Goal: Complete application form

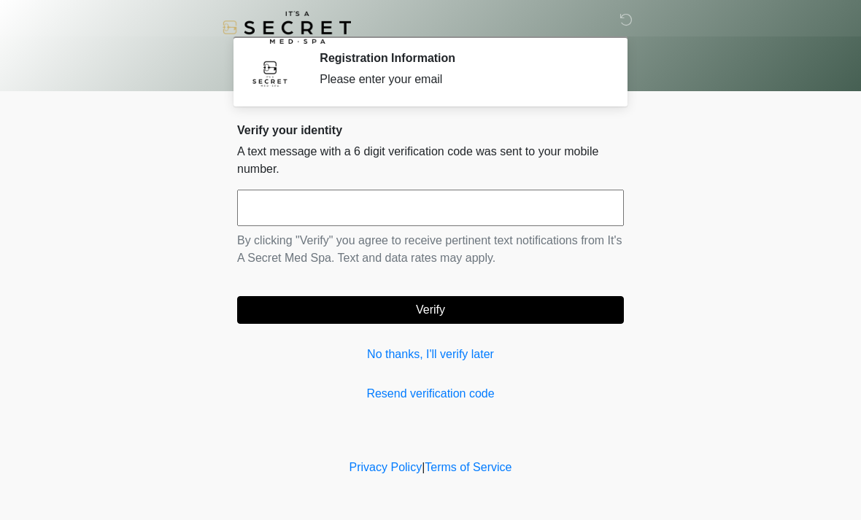
click at [366, 225] on input "text" at bounding box center [430, 208] width 387 height 36
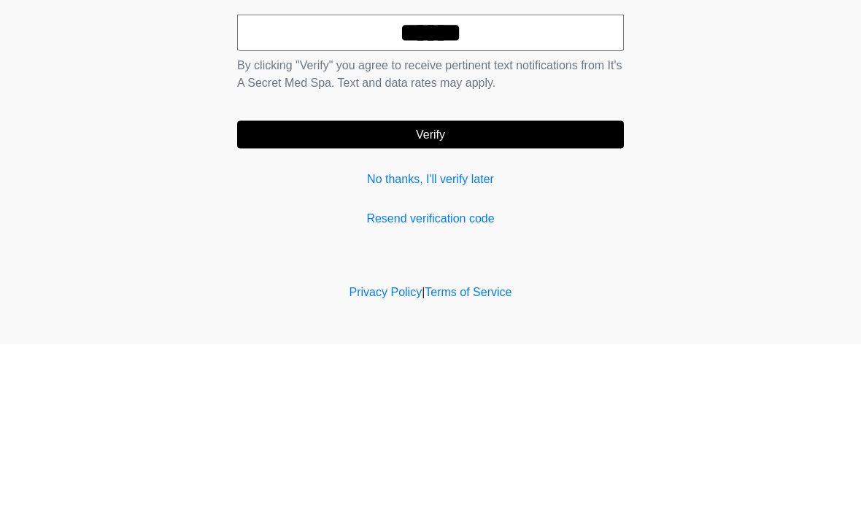
type input "******"
click at [537, 296] on button "Verify" at bounding box center [430, 310] width 387 height 28
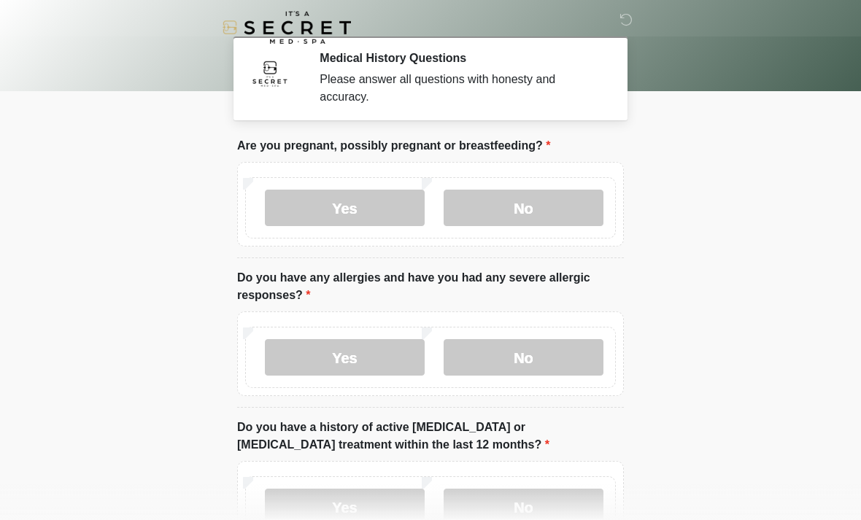
scroll to position [36, 0]
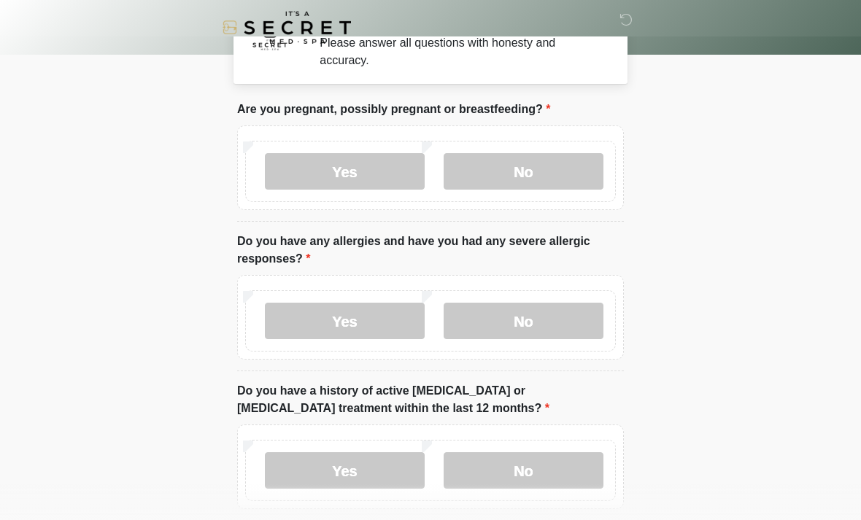
click at [543, 180] on label "No" at bounding box center [524, 171] width 160 height 36
click at [326, 324] on label "Yes" at bounding box center [345, 321] width 160 height 36
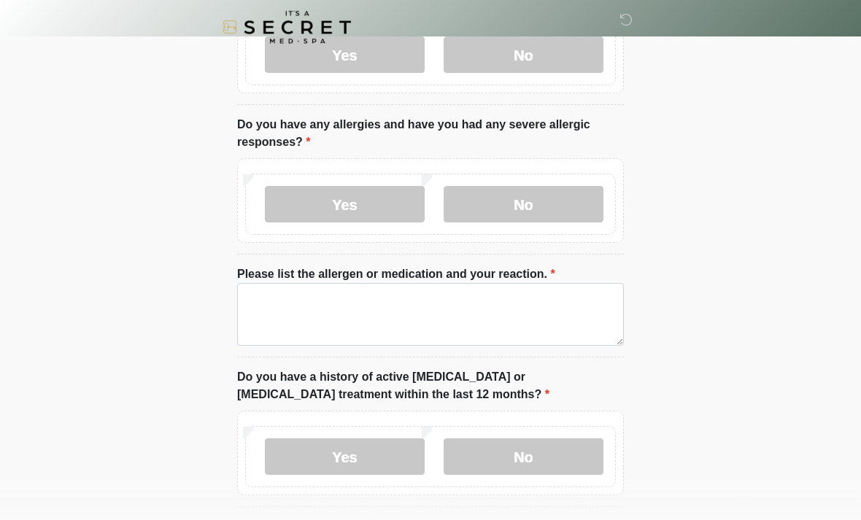
scroll to position [158, 0]
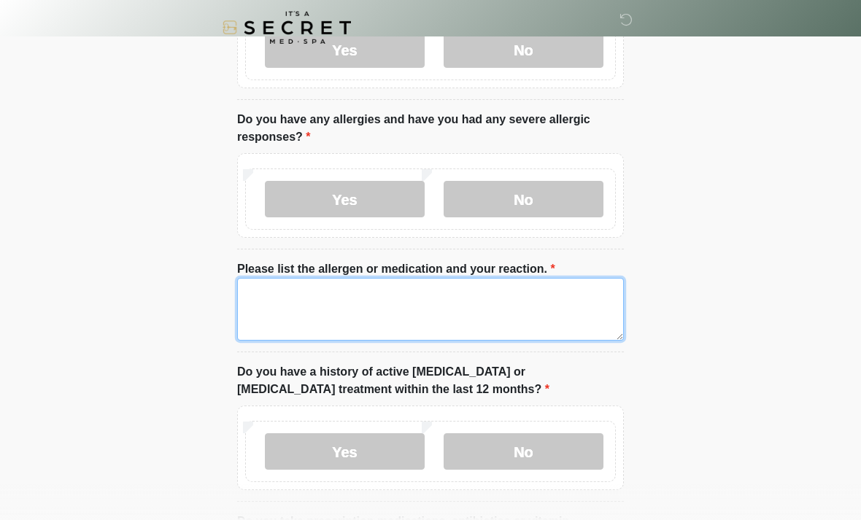
click at [273, 306] on textarea "Please list the allergen or medication and your reaction." at bounding box center [430, 309] width 387 height 63
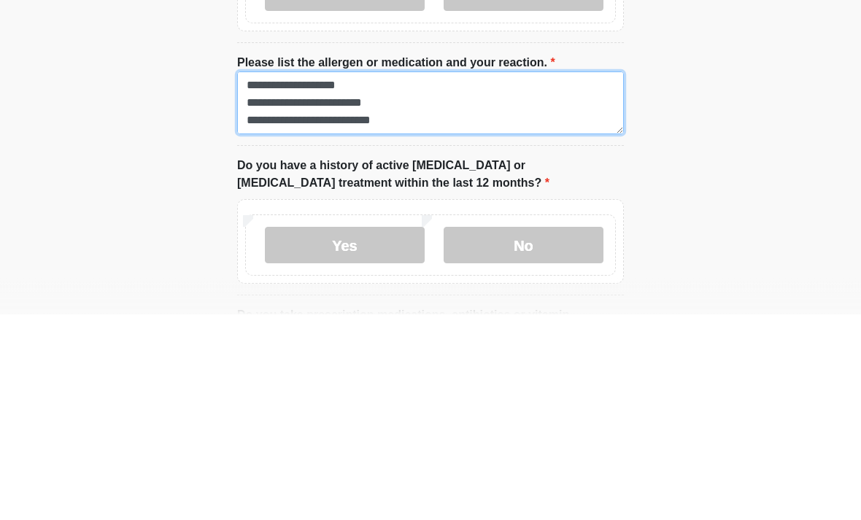
scroll to position [0, 0]
click at [321, 278] on textarea "**********" at bounding box center [430, 309] width 387 height 63
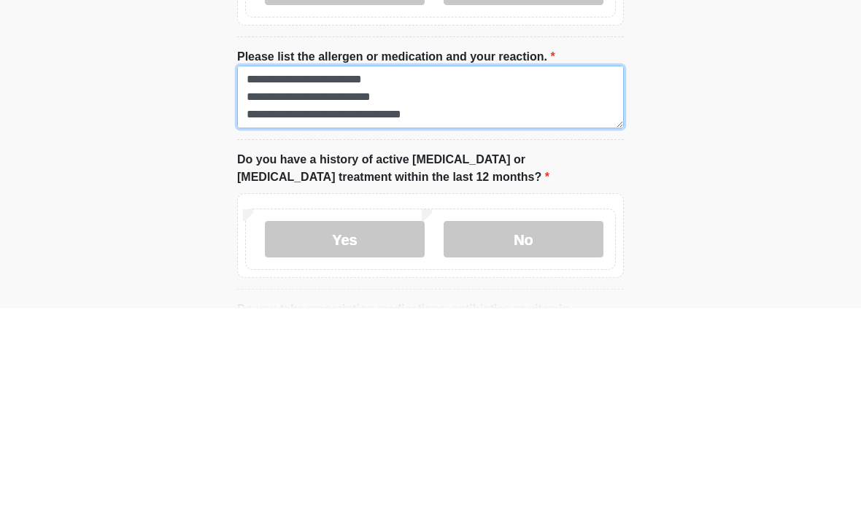
scroll to position [18, 0]
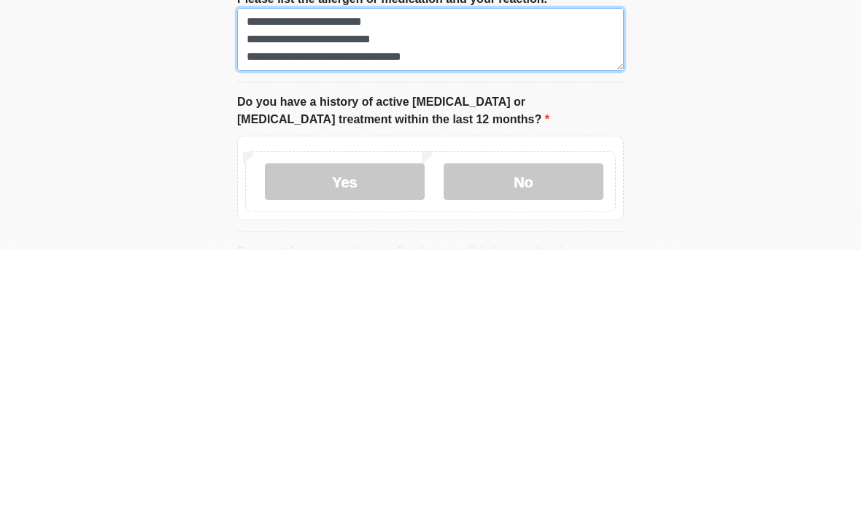
type textarea "**********"
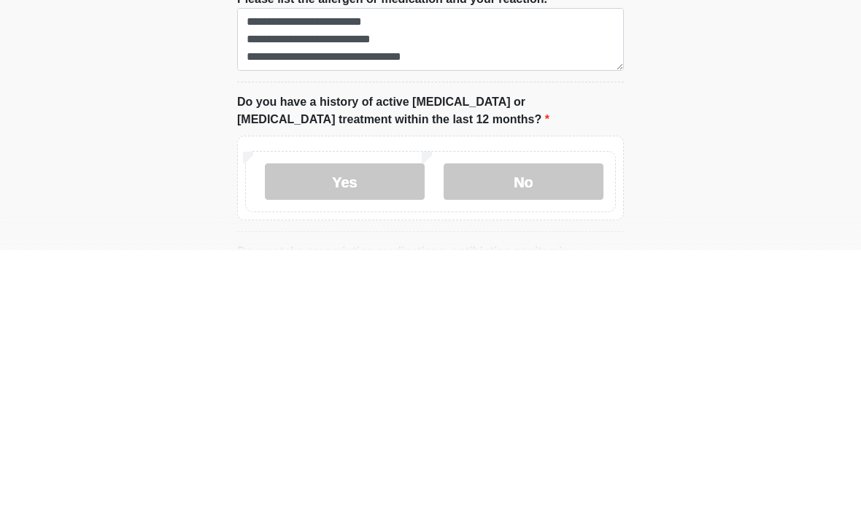
click at [552, 433] on label "No" at bounding box center [524, 451] width 160 height 36
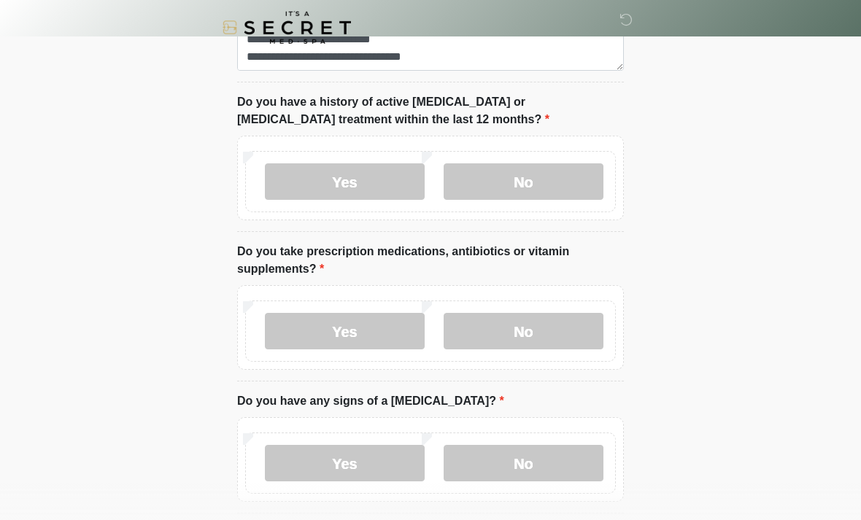
click at [311, 325] on label "Yes" at bounding box center [345, 331] width 160 height 36
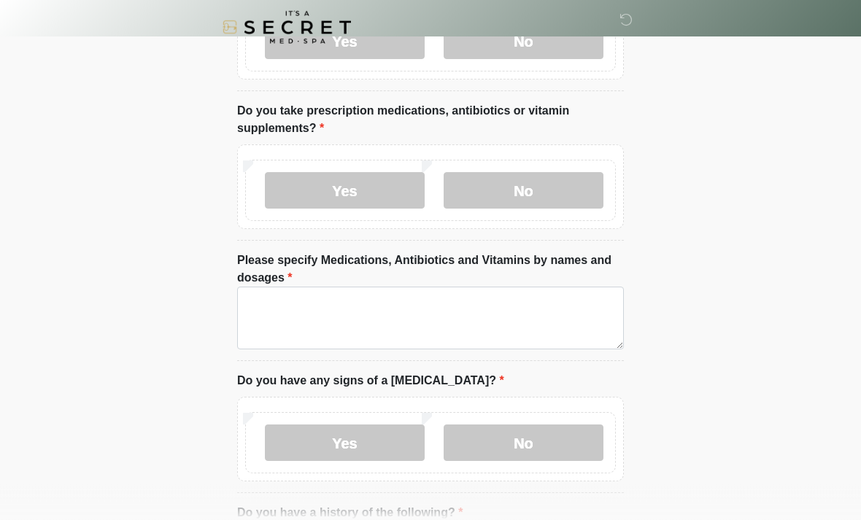
scroll to position [570, 0]
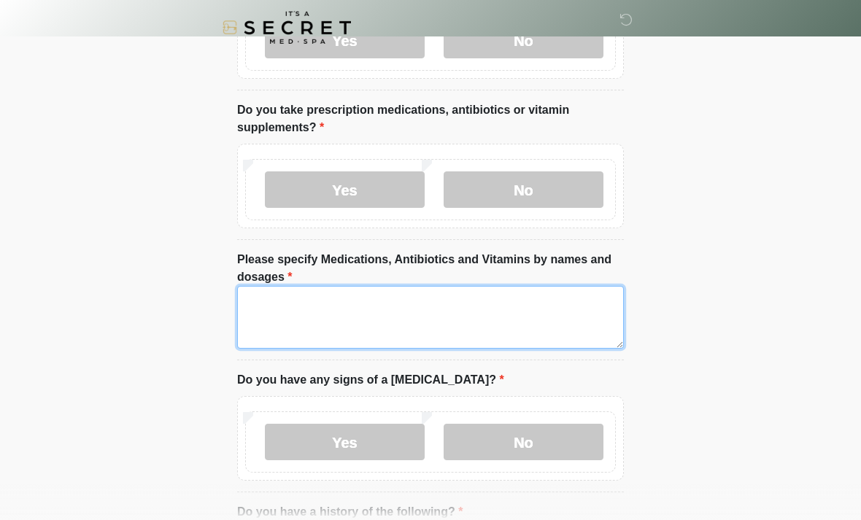
click at [268, 301] on textarea "Please specify Medications, Antibiotics and Vitamins by names and dosages" at bounding box center [430, 317] width 387 height 63
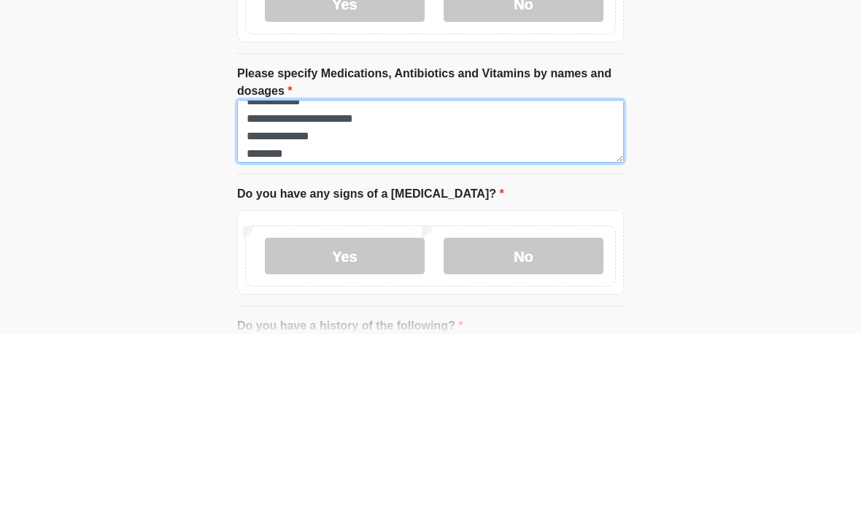
scroll to position [12, 0]
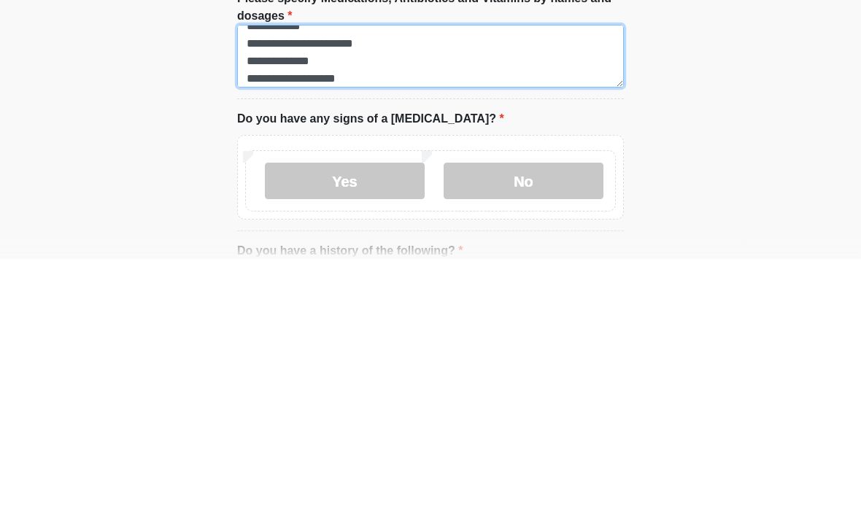
type textarea "**********"
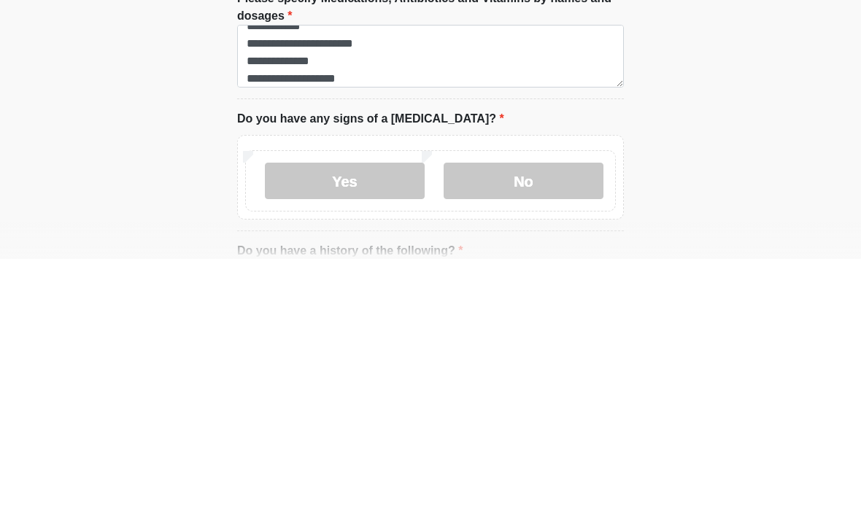
click at [552, 424] on label "No" at bounding box center [524, 442] width 160 height 36
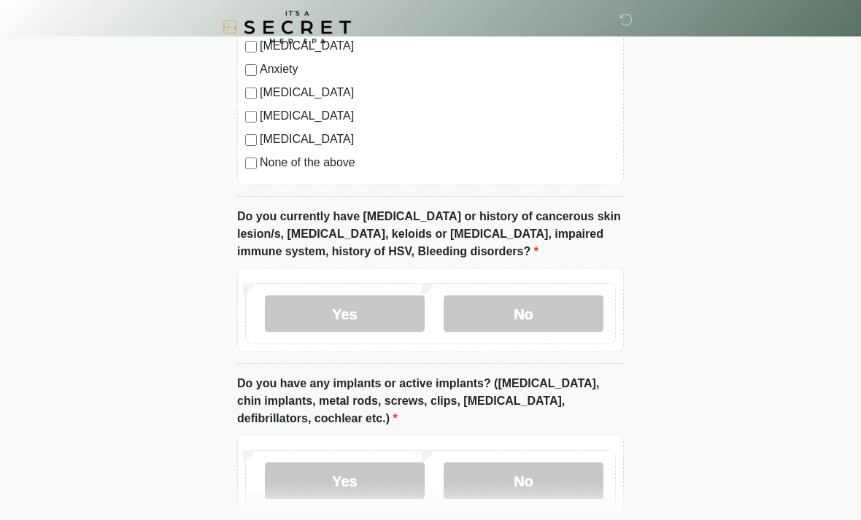
scroll to position [1230, 0]
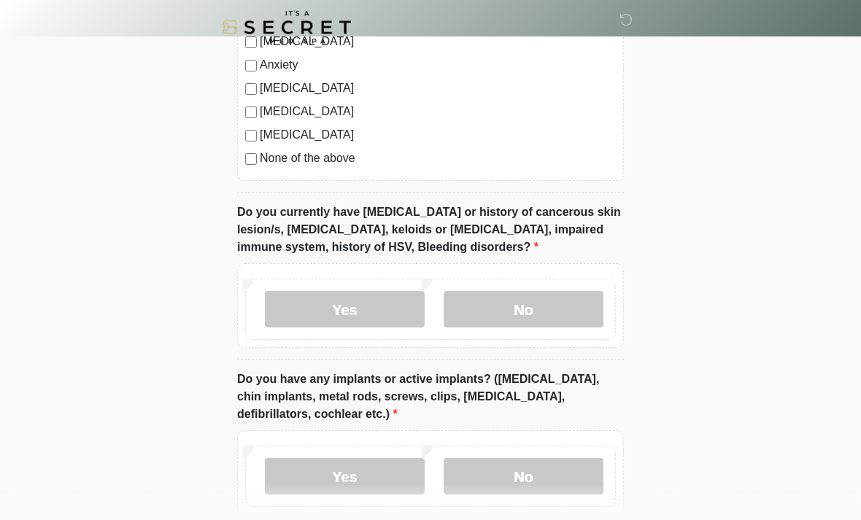
click at [575, 310] on label "No" at bounding box center [524, 310] width 160 height 36
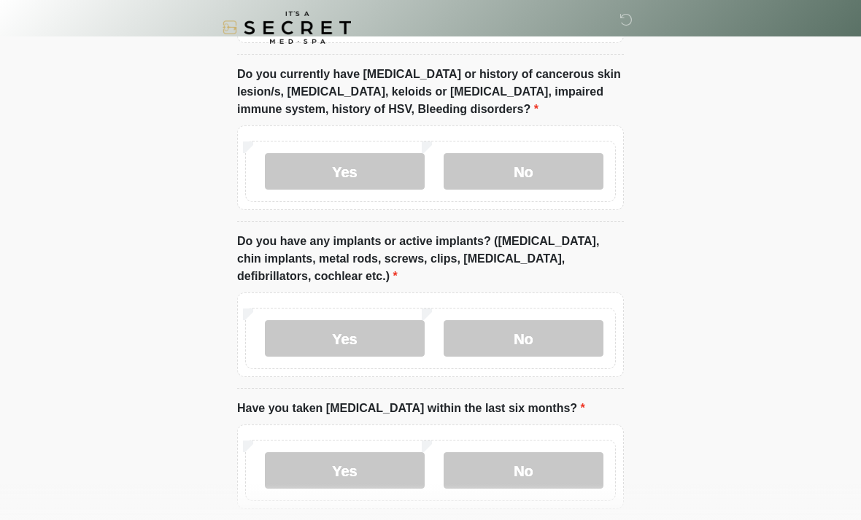
scroll to position [1374, 0]
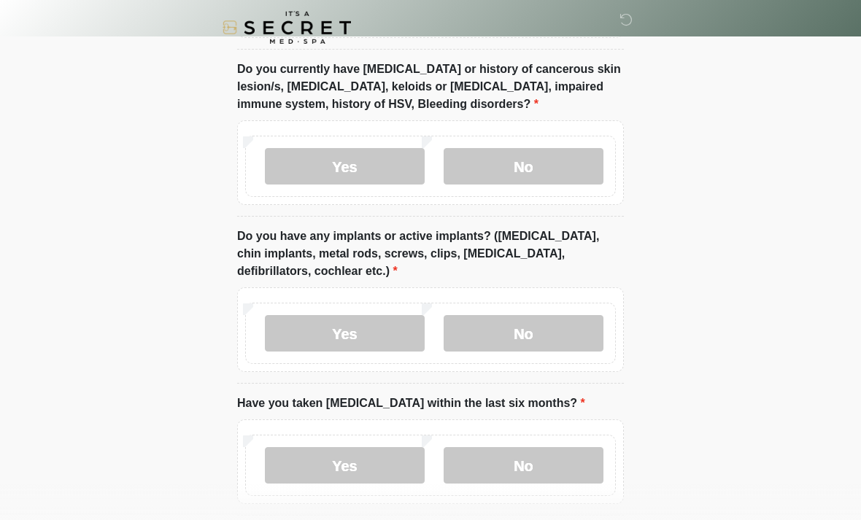
click at [558, 315] on label "No" at bounding box center [524, 333] width 160 height 36
click at [510, 466] on label "No" at bounding box center [524, 465] width 160 height 36
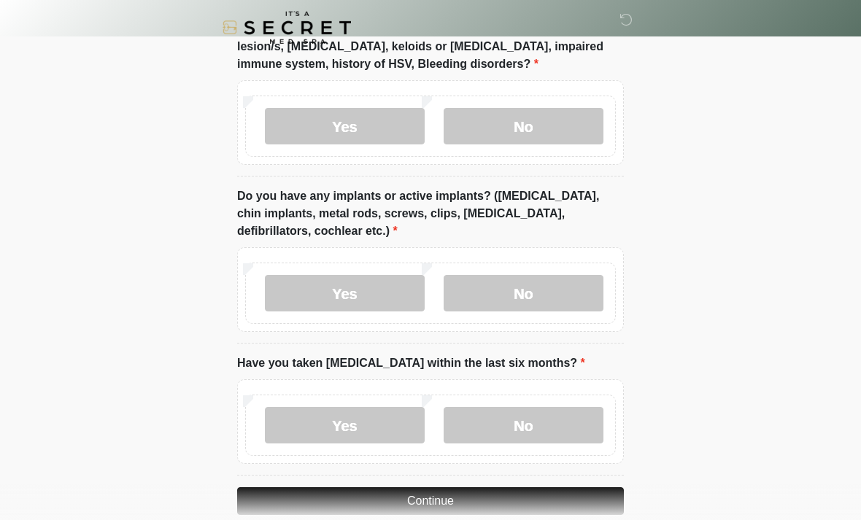
scroll to position [1437, 0]
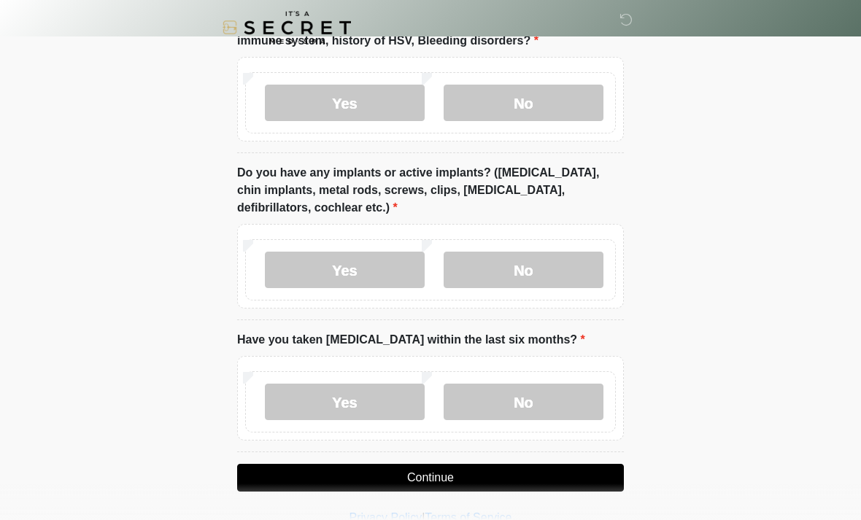
click at [478, 482] on button "Continue" at bounding box center [430, 478] width 387 height 28
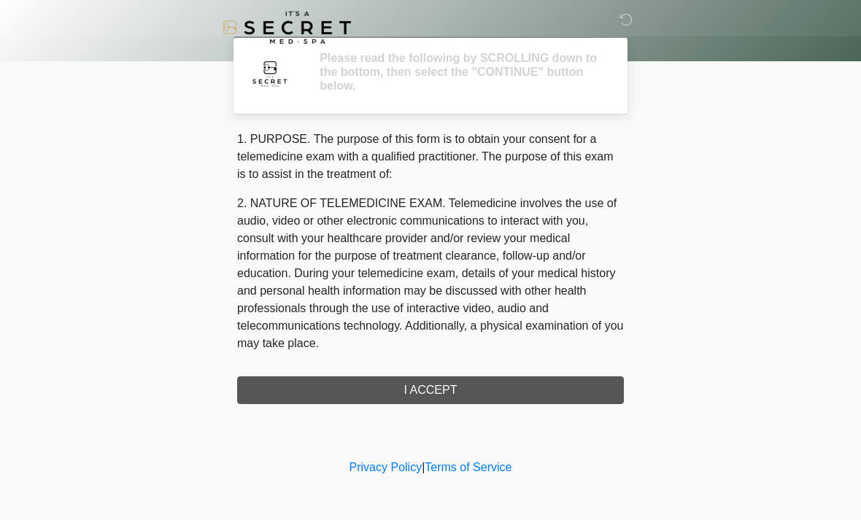
scroll to position [0, 0]
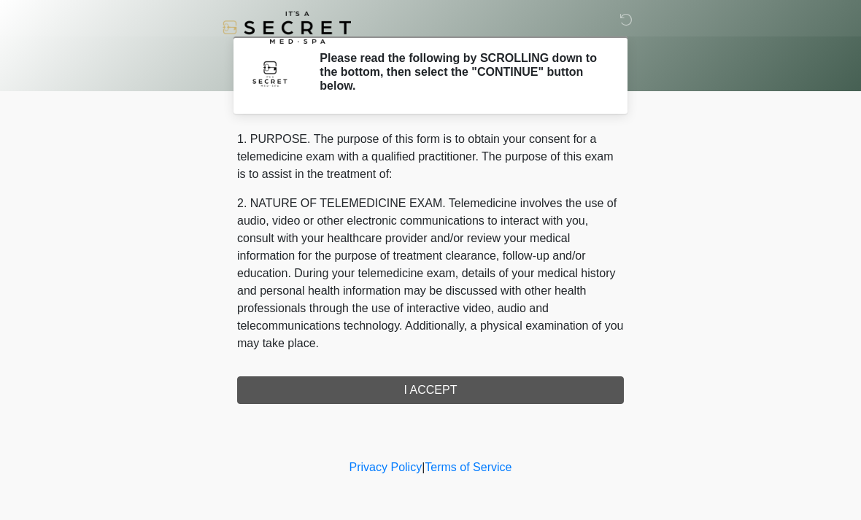
click at [486, 390] on div "1. PURPOSE. The purpose of this form is to obtain your consent for a telemedici…" at bounding box center [430, 268] width 387 height 274
click at [451, 398] on div "1. PURPOSE. The purpose of this form is to obtain your consent for a telemedici…" at bounding box center [430, 268] width 387 height 274
click at [390, 384] on div "1. PURPOSE. The purpose of this form is to obtain your consent for a telemedici…" at bounding box center [430, 268] width 387 height 274
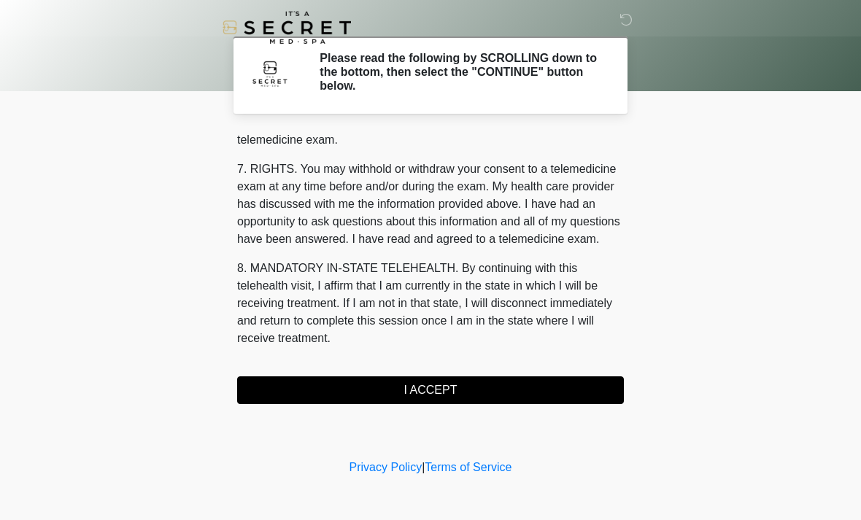
scroll to position [618, 0]
click at [449, 391] on button "I ACCEPT" at bounding box center [430, 390] width 387 height 28
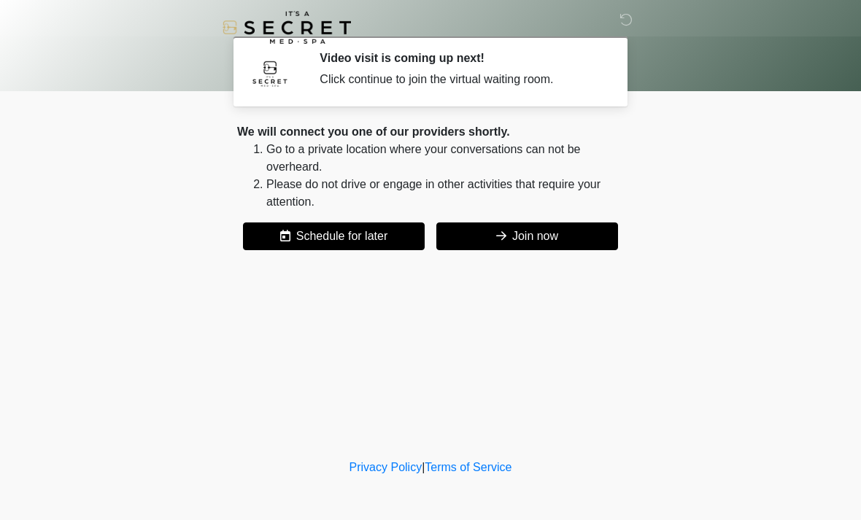
click at [560, 250] on button "Join now" at bounding box center [527, 237] width 182 height 28
